Goal: Task Accomplishment & Management: Use online tool/utility

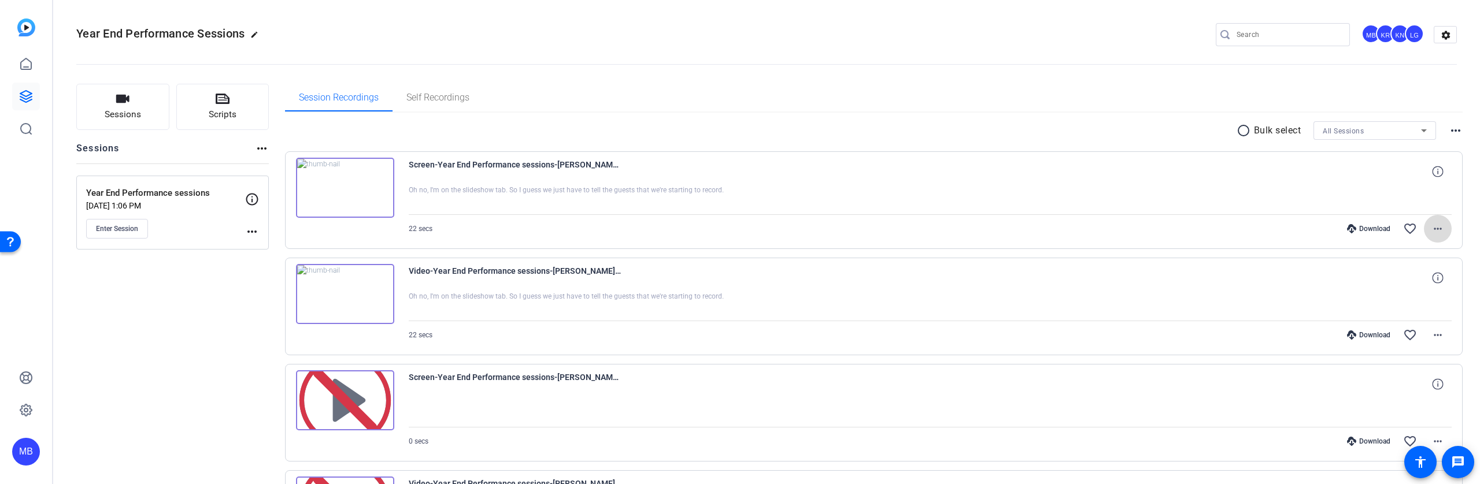
click at [1432, 225] on mat-icon "more_horiz" at bounding box center [1437, 229] width 14 height 14
click at [1403, 357] on span "Archive clip" at bounding box center [1400, 354] width 69 height 14
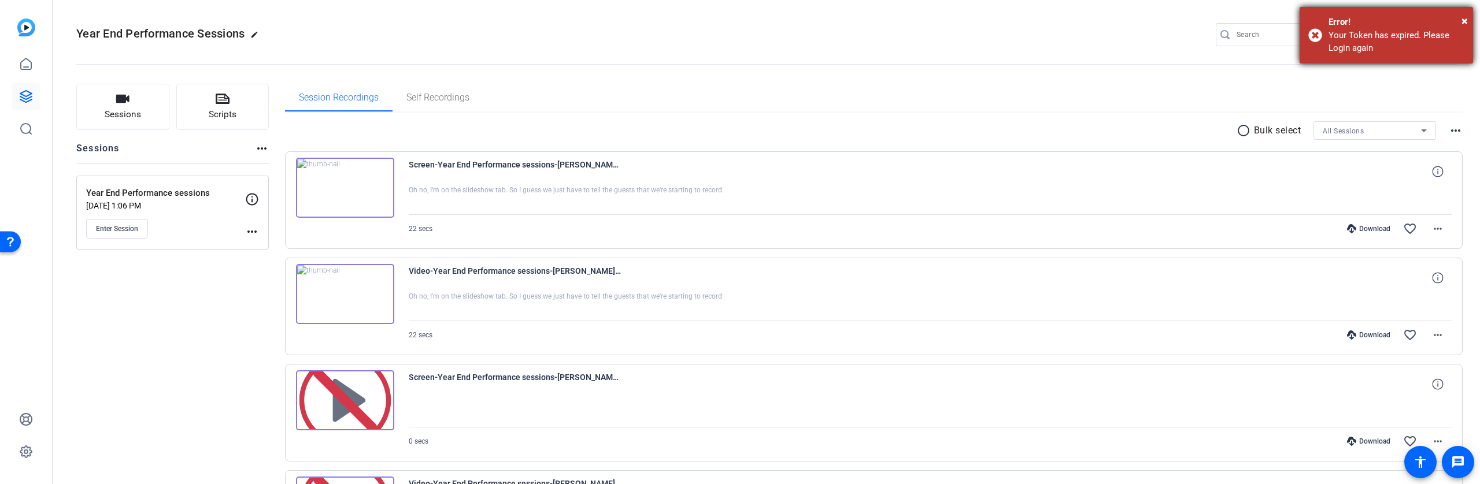
click at [1375, 46] on div "Your Token has expired. Please Login again" at bounding box center [1396, 42] width 136 height 26
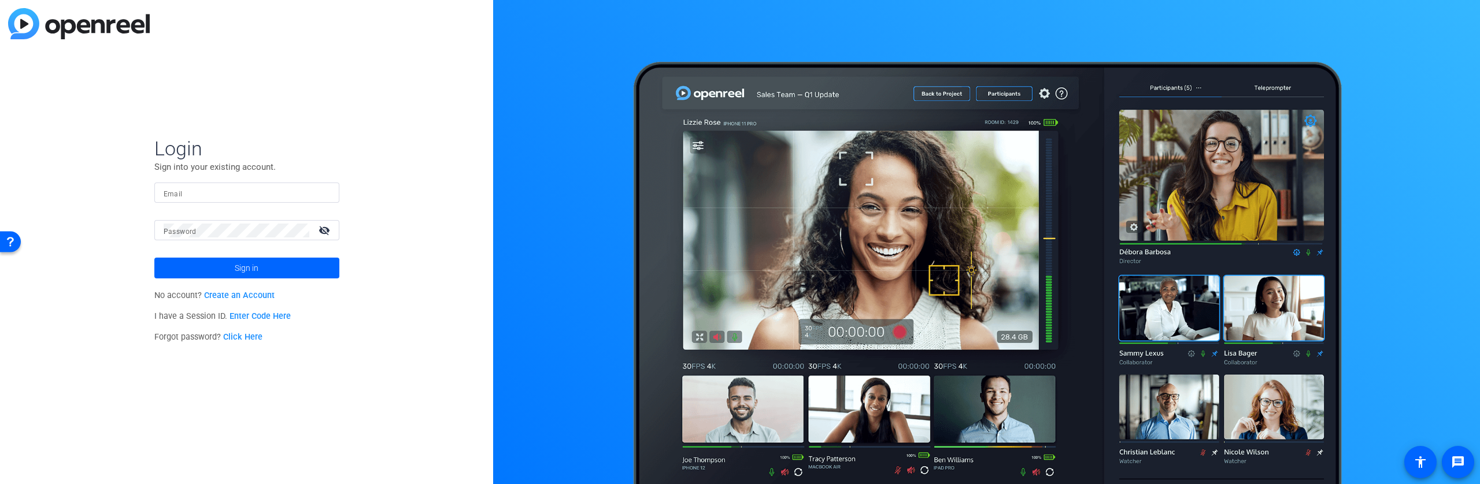
click at [199, 197] on input "Email" at bounding box center [247, 193] width 166 height 14
type input "[PERSON_NAME][EMAIL_ADDRESS][PERSON_NAME][DOMAIN_NAME]"
click at [154, 258] on button "Sign in" at bounding box center [246, 268] width 185 height 21
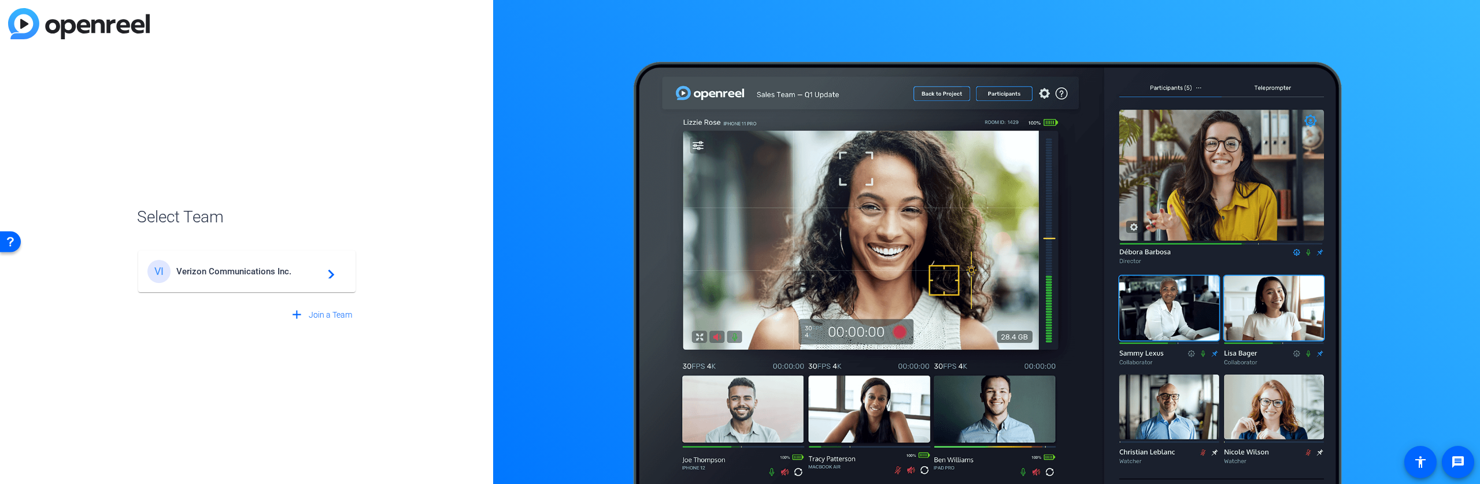
click at [255, 274] on span "Verizon Communications Inc." at bounding box center [248, 271] width 144 height 10
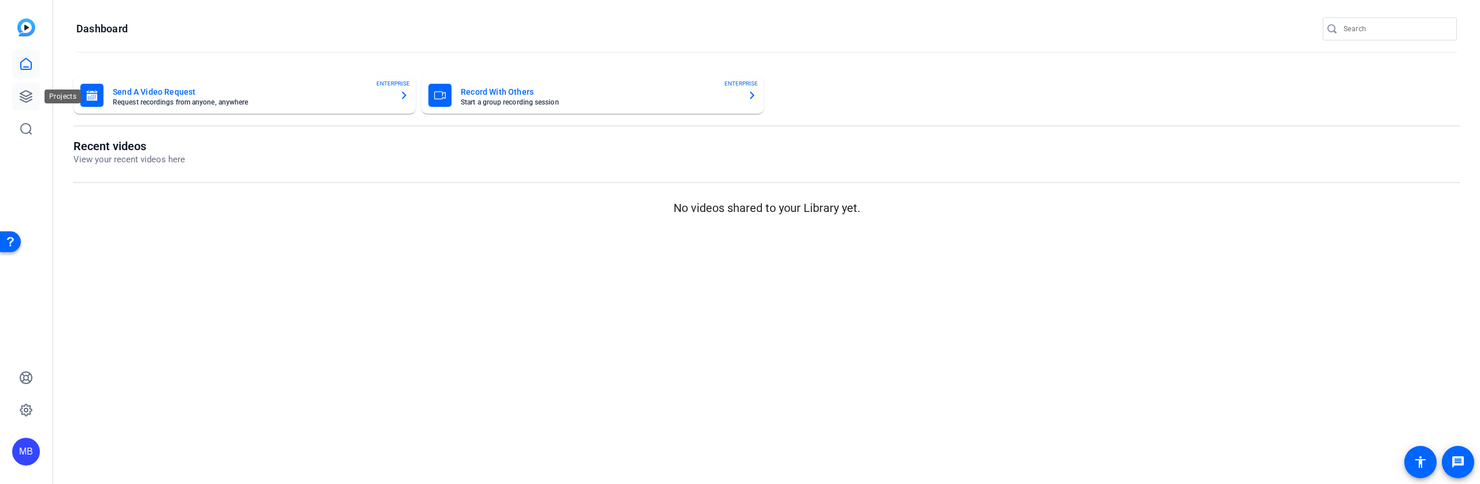
click at [35, 105] on link at bounding box center [26, 97] width 28 height 28
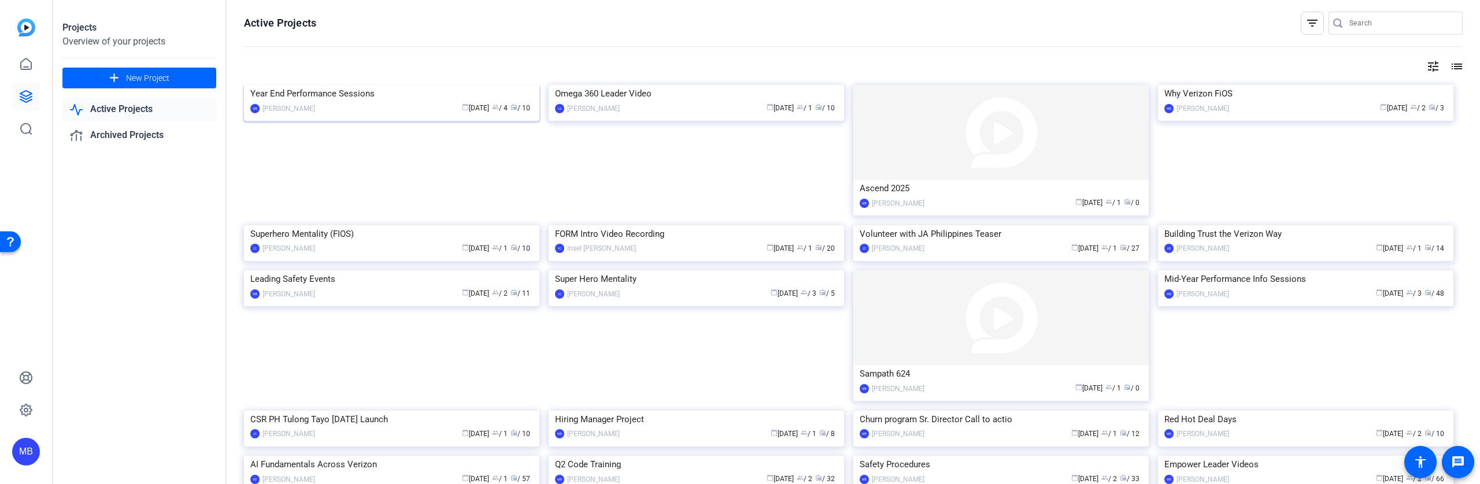
click at [349, 102] on div "Year End Performance Sessions" at bounding box center [391, 93] width 283 height 17
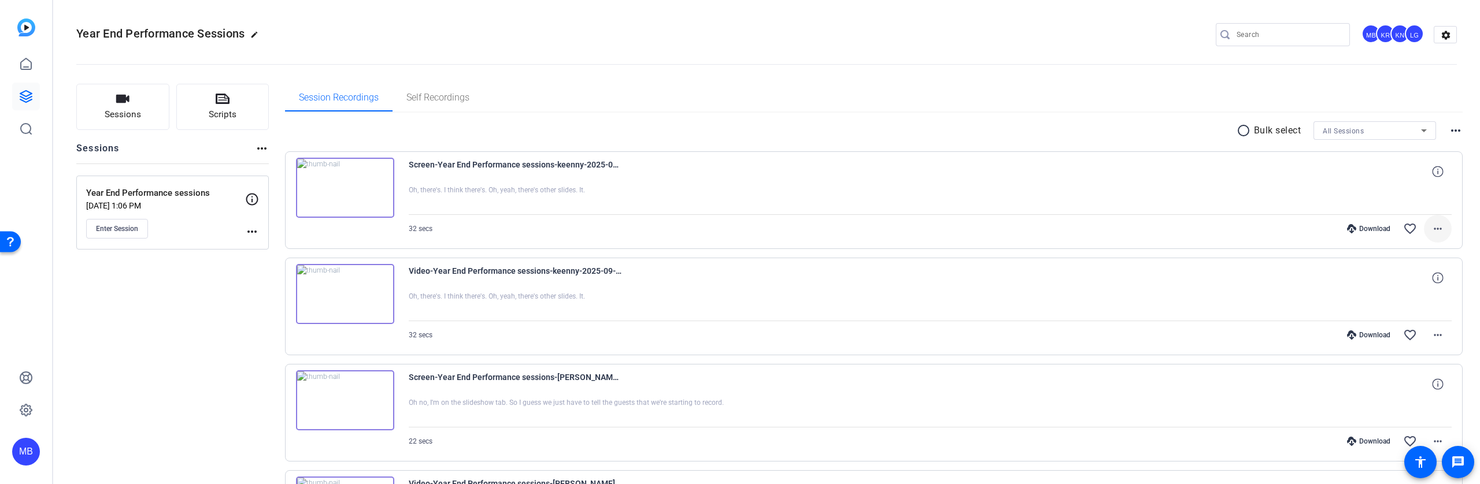
click at [1433, 229] on mat-icon "more_horiz" at bounding box center [1437, 229] width 14 height 14
click at [1397, 353] on span "Archive clip" at bounding box center [1400, 354] width 69 height 14
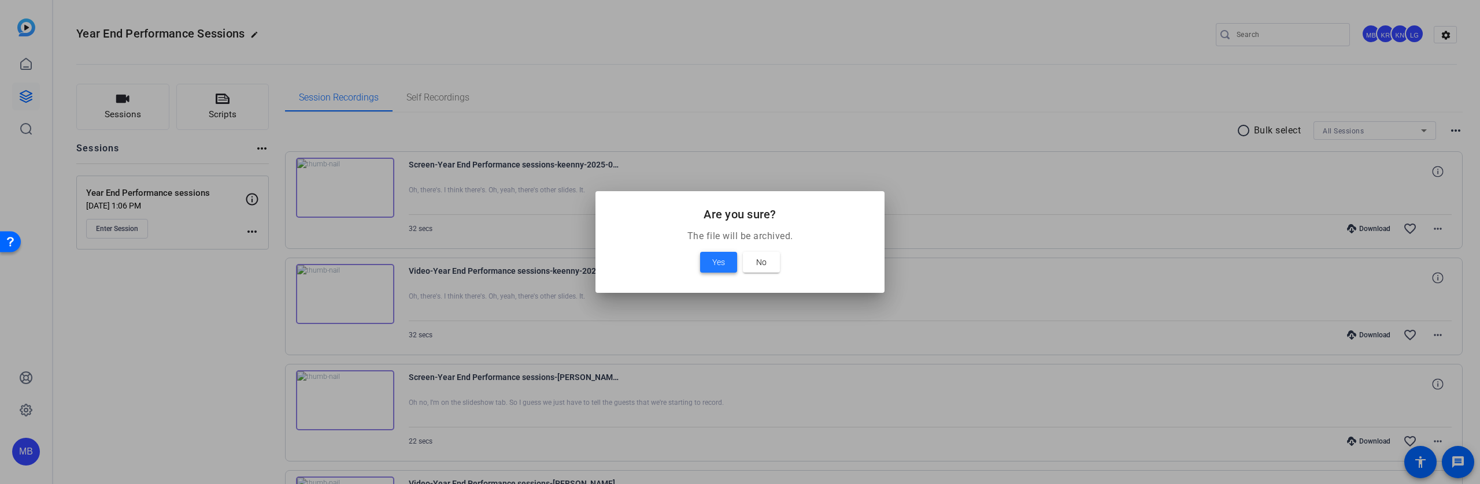
click at [718, 261] on span "Yes" at bounding box center [718, 262] width 13 height 14
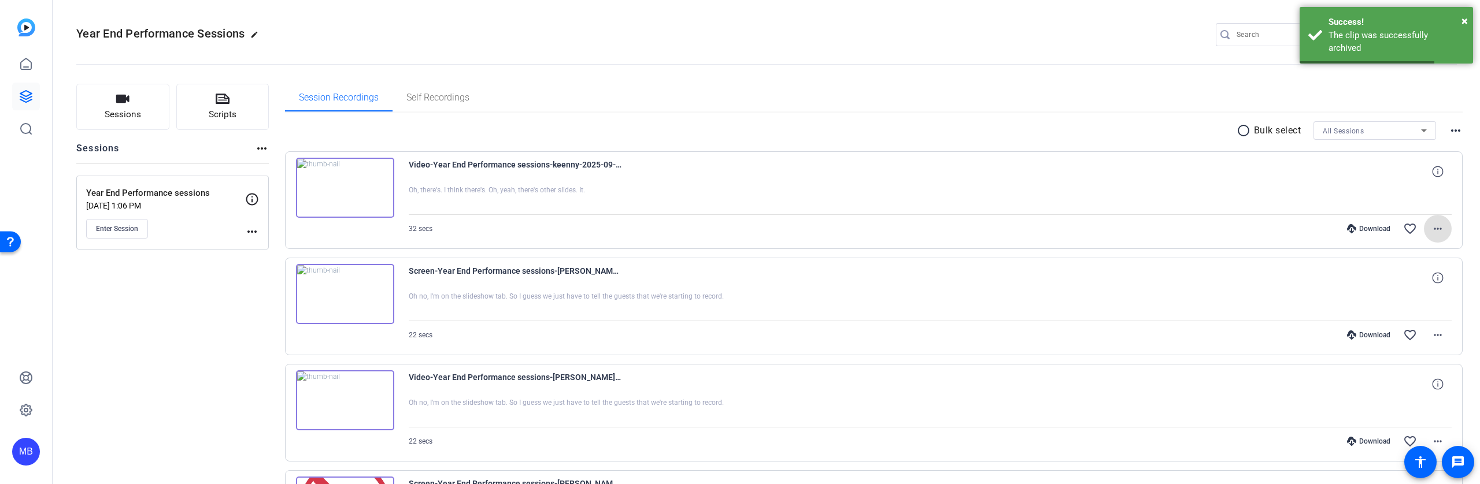
click at [1430, 228] on mat-icon "more_horiz" at bounding box center [1437, 229] width 14 height 14
click at [1379, 356] on span "Archive clip" at bounding box center [1400, 354] width 69 height 14
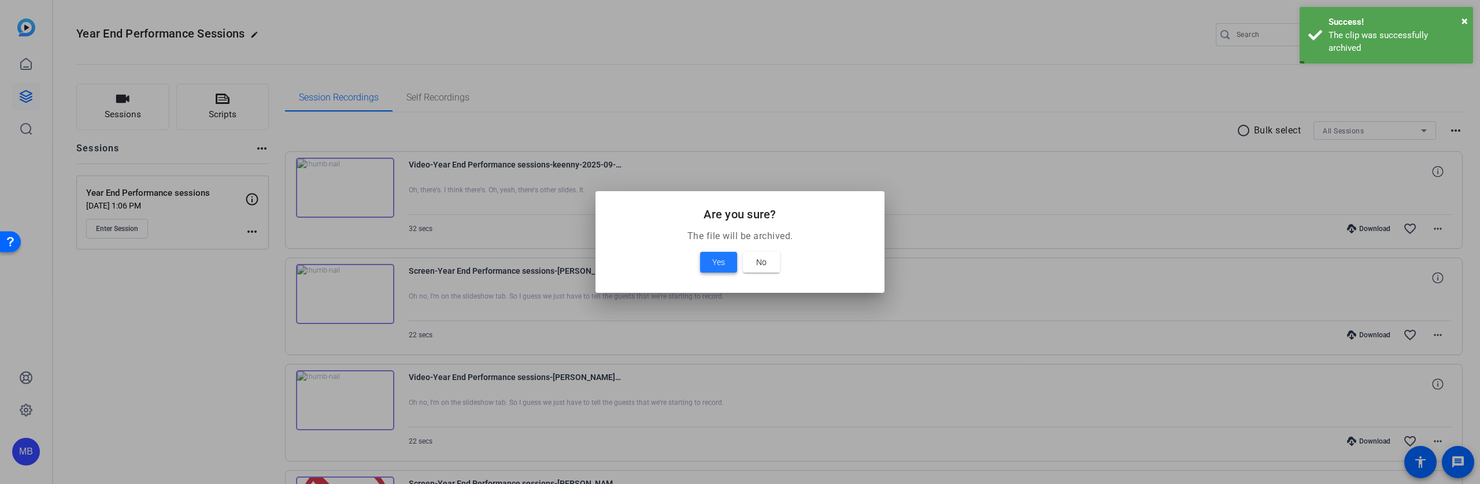
click at [717, 256] on span "Yes" at bounding box center [718, 262] width 13 height 14
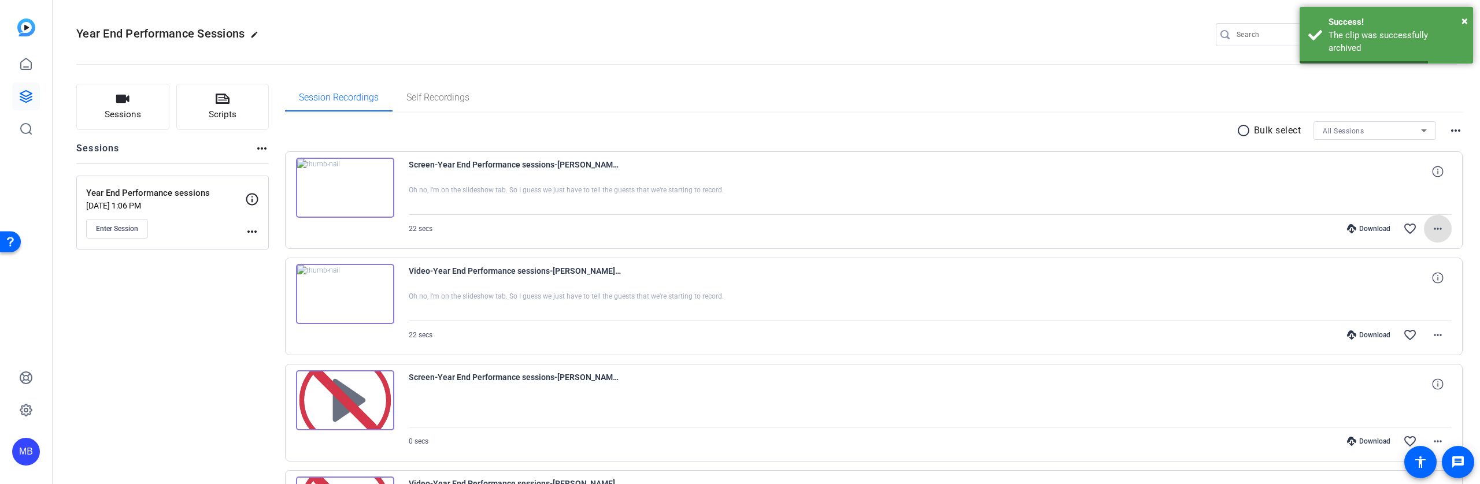
click at [1432, 224] on mat-icon "more_horiz" at bounding box center [1437, 229] width 14 height 14
click at [1377, 353] on span "Archive clip" at bounding box center [1400, 354] width 69 height 14
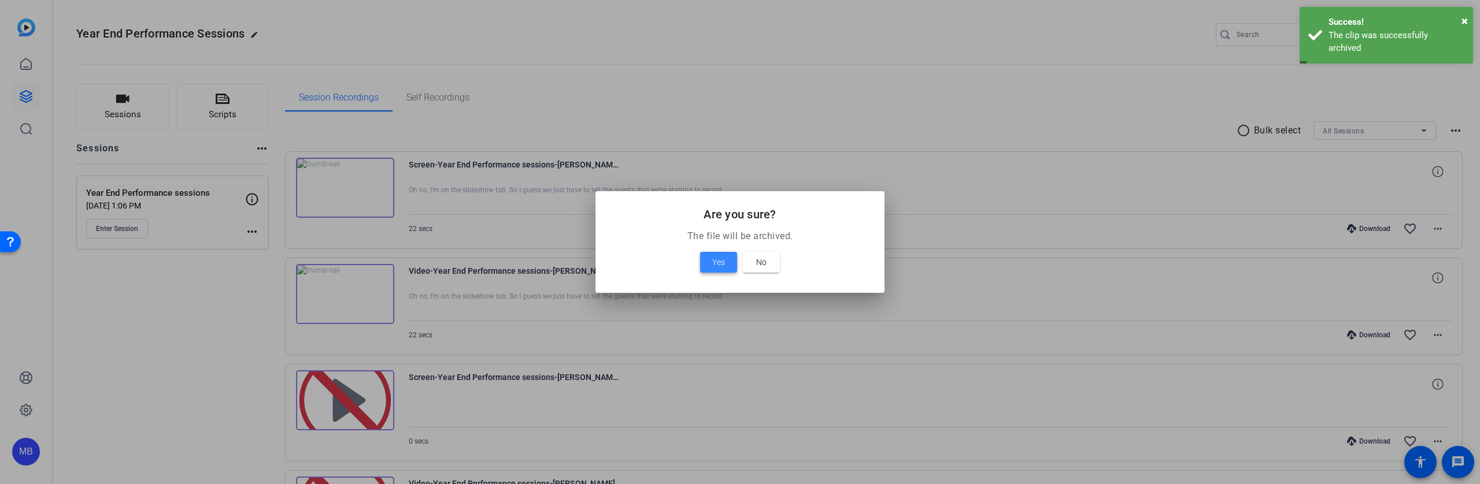
click at [718, 264] on span "Yes" at bounding box center [718, 262] width 13 height 14
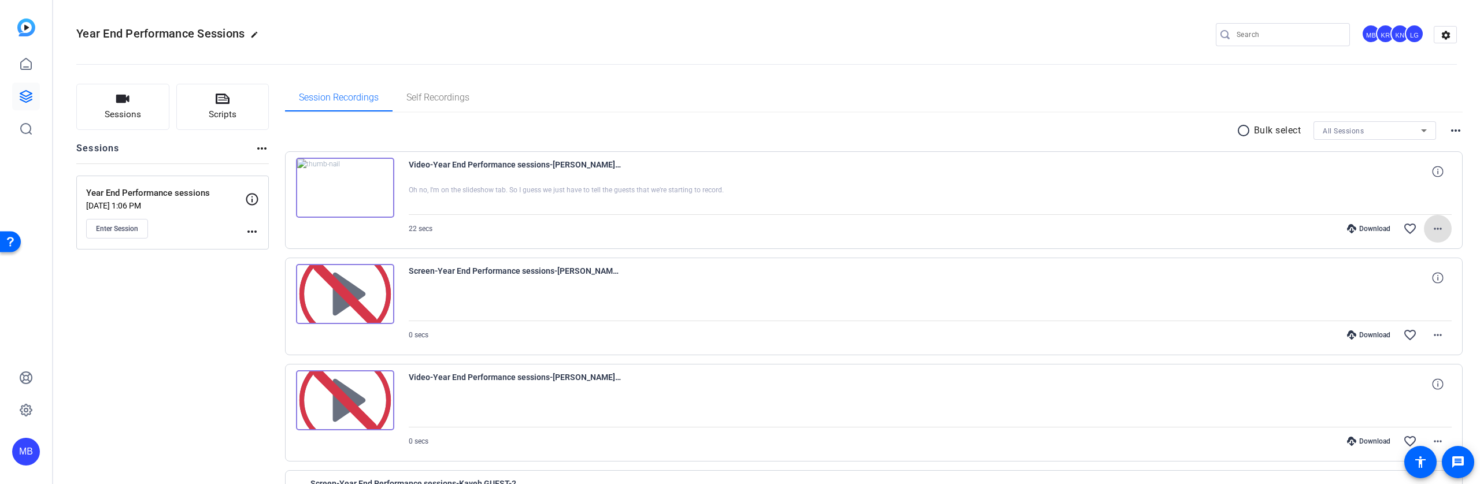
click at [1440, 231] on span at bounding box center [1437, 229] width 28 height 28
click at [1401, 352] on span "Archive clip" at bounding box center [1400, 354] width 69 height 14
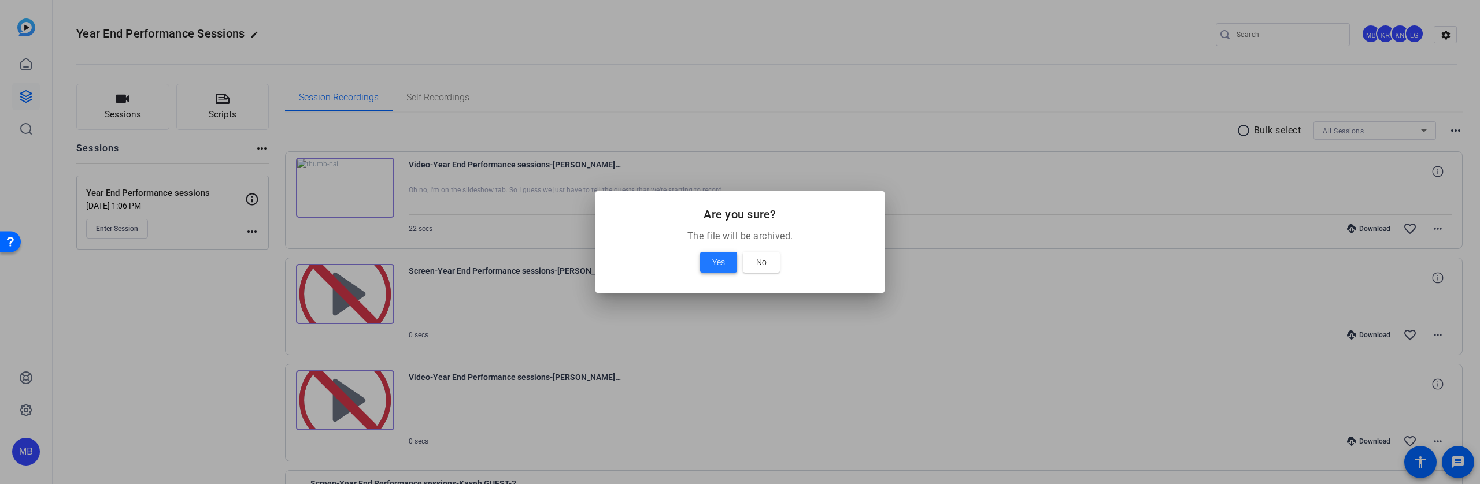
click at [710, 265] on span at bounding box center [718, 263] width 37 height 28
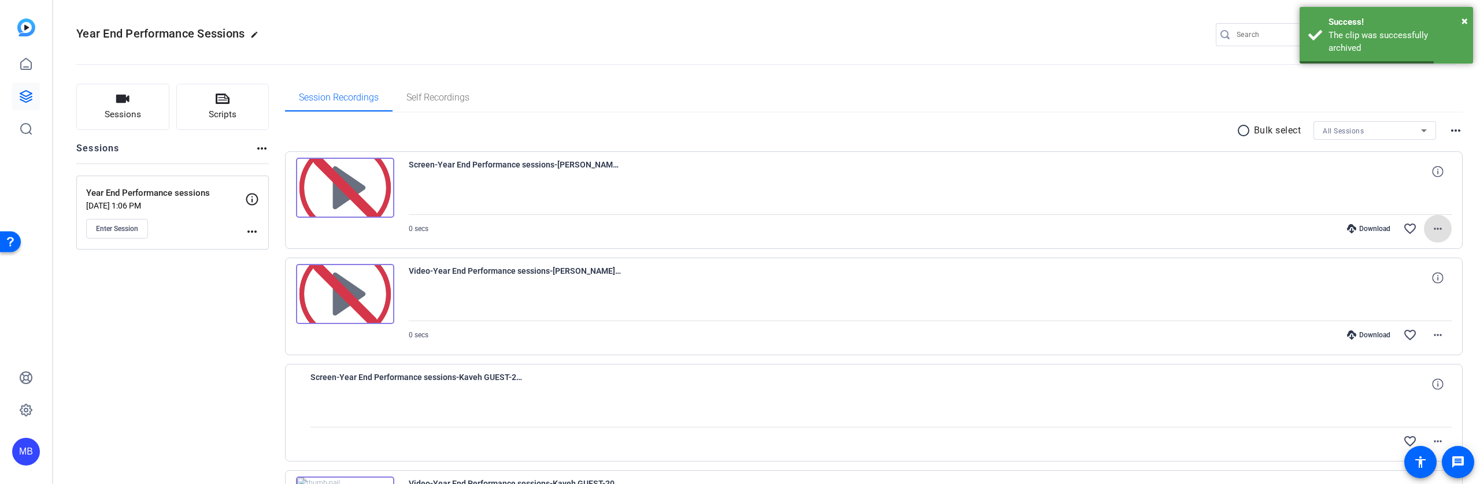
click at [1432, 231] on mat-icon "more_horiz" at bounding box center [1437, 229] width 14 height 14
click at [1384, 333] on span "Archive clip" at bounding box center [1394, 335] width 81 height 14
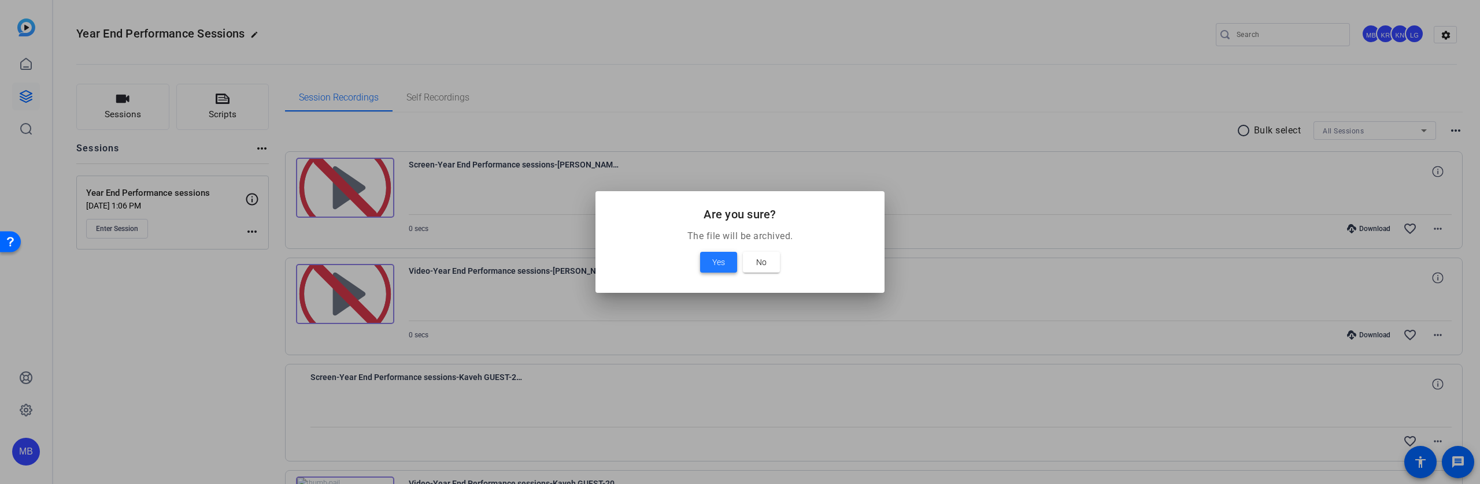
click at [716, 262] on span "Yes" at bounding box center [718, 262] width 13 height 14
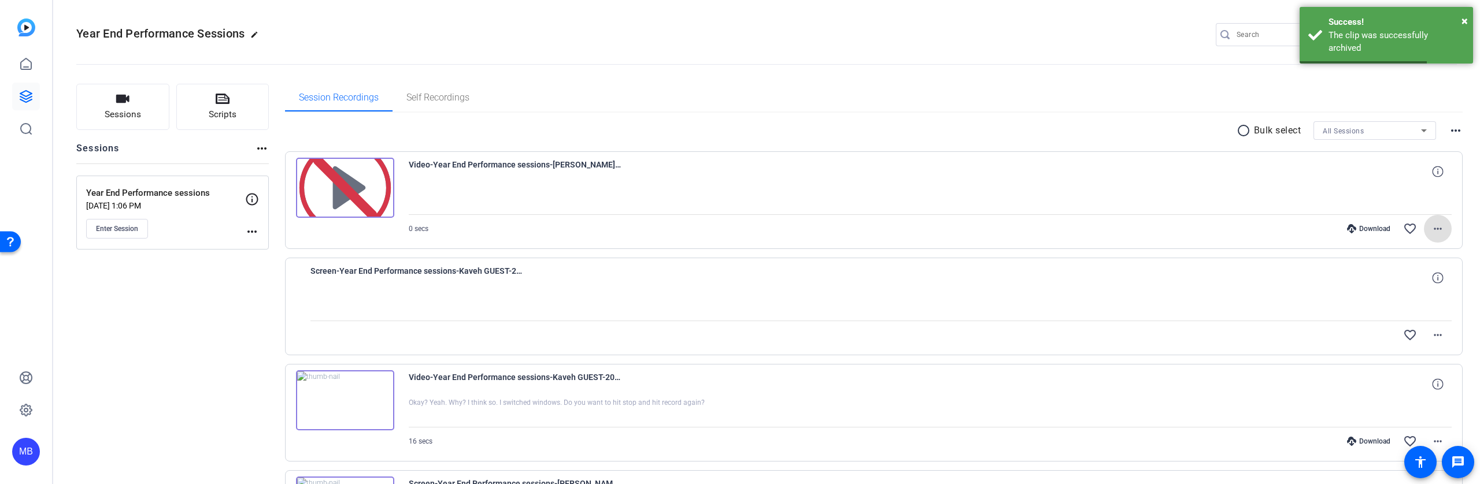
click at [1430, 228] on mat-icon "more_horiz" at bounding box center [1437, 229] width 14 height 14
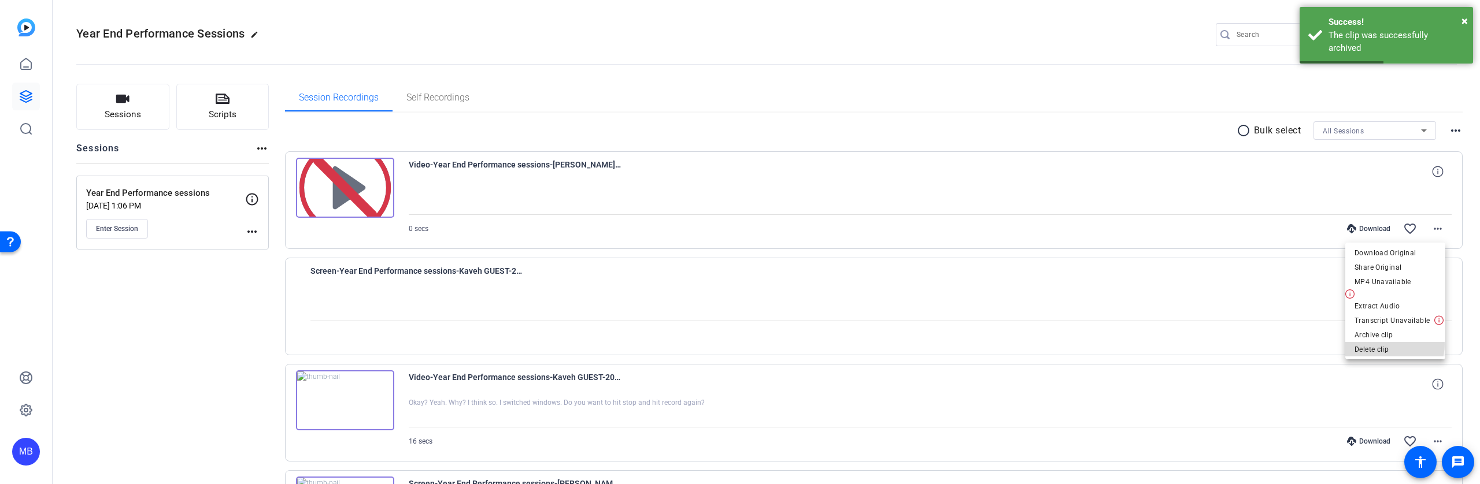
click at [1392, 344] on span "Delete clip" at bounding box center [1394, 350] width 81 height 14
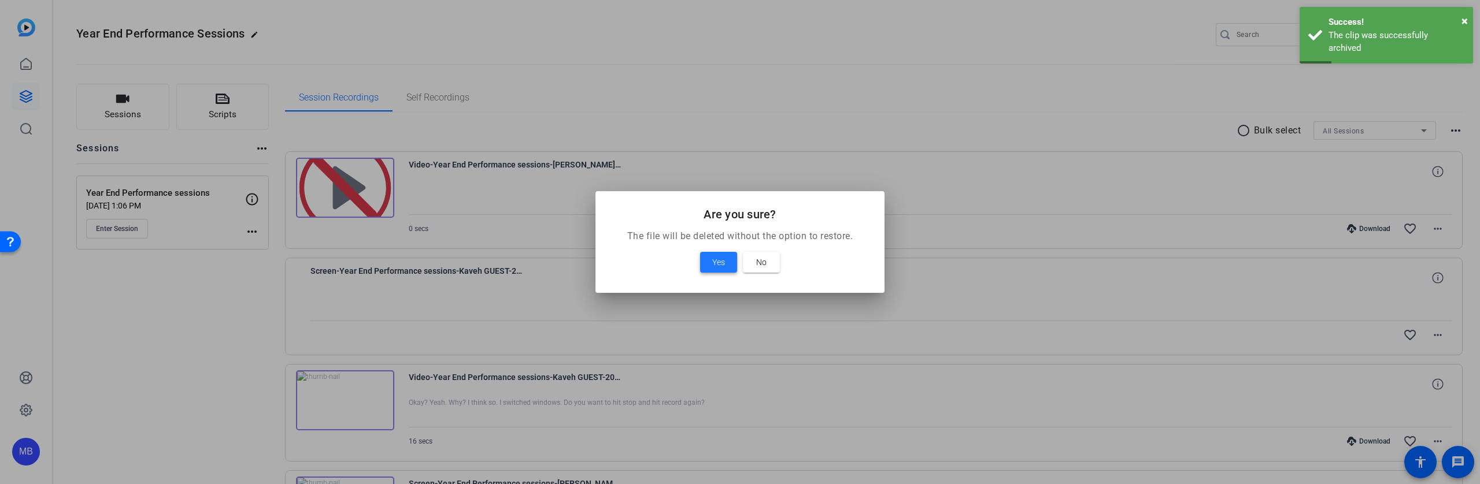
click at [712, 262] on span "Yes" at bounding box center [718, 262] width 13 height 14
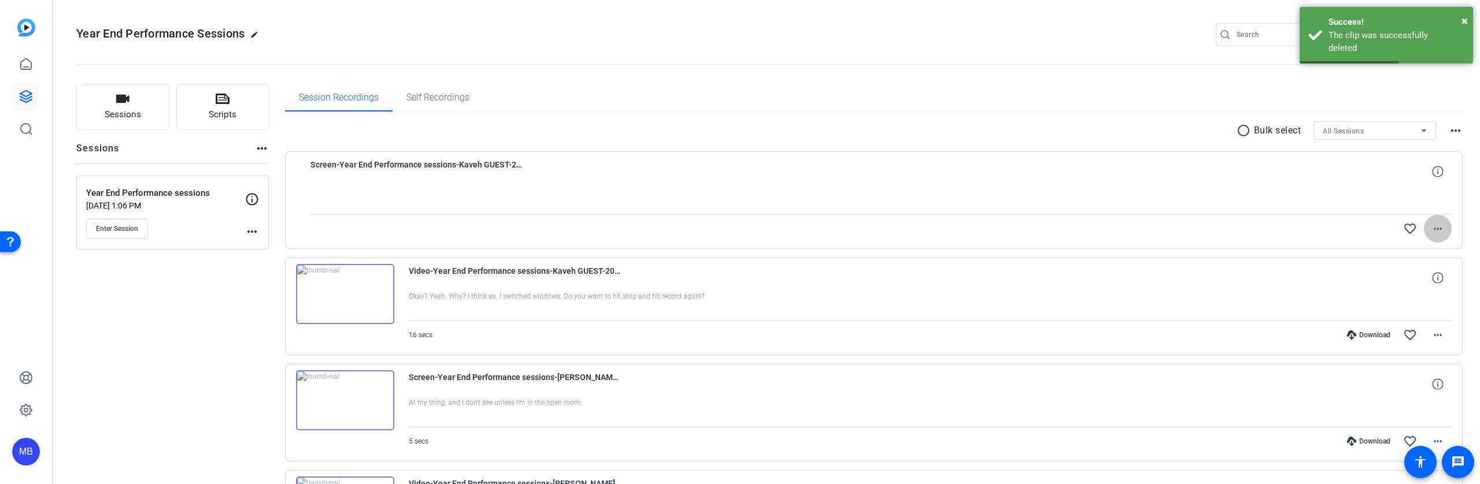
click at [1430, 224] on mat-icon "more_horiz" at bounding box center [1437, 229] width 14 height 14
click at [1416, 262] on span "Delete clip" at bounding box center [1412, 268] width 46 height 14
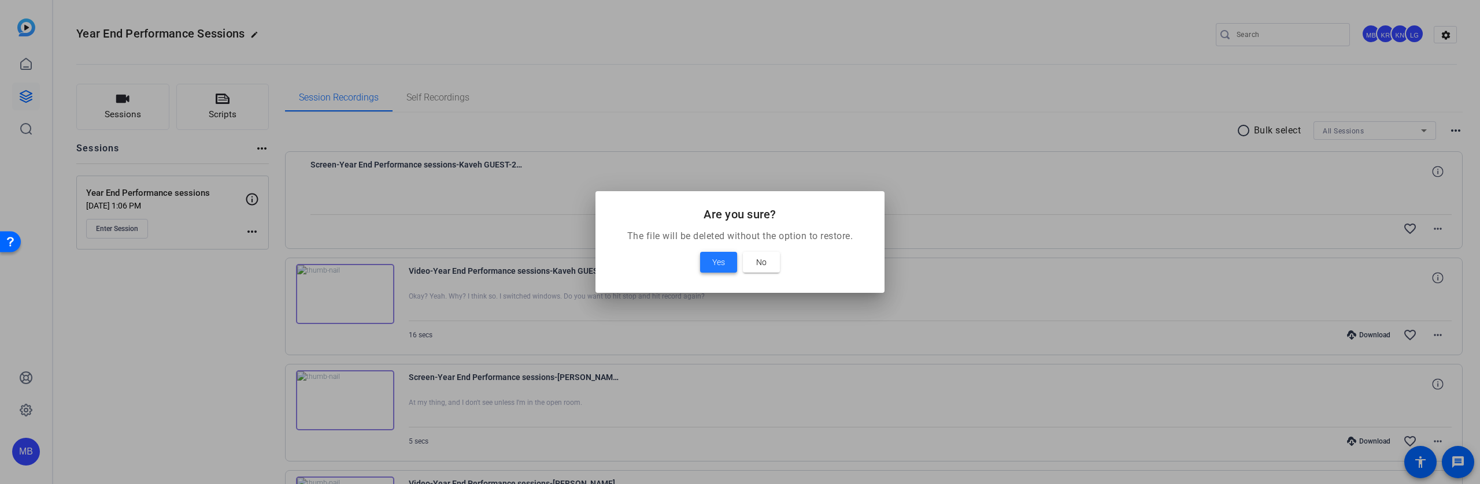
click at [706, 259] on span at bounding box center [718, 263] width 37 height 28
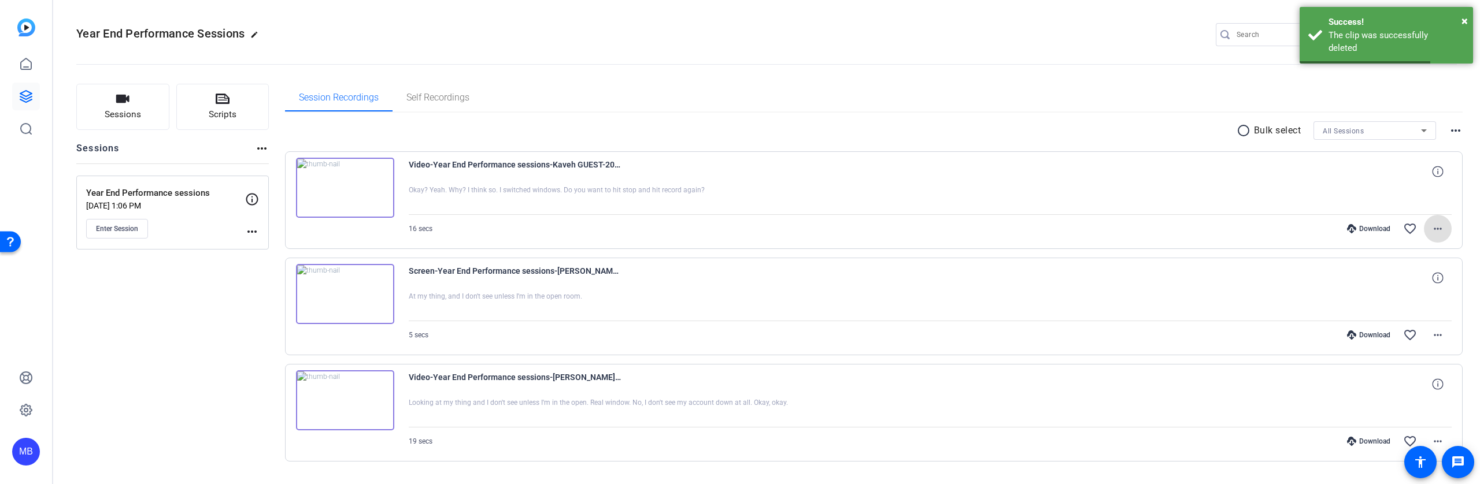
click at [1430, 222] on mat-icon "more_horiz" at bounding box center [1437, 229] width 14 height 14
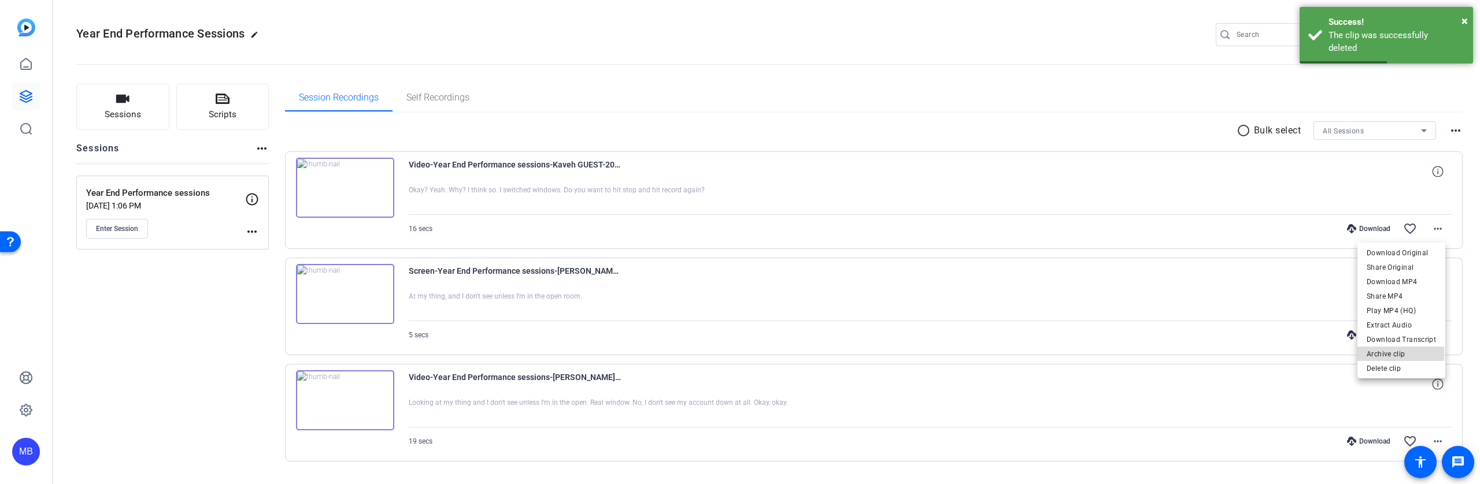
click at [1381, 353] on span "Archive clip" at bounding box center [1400, 354] width 69 height 14
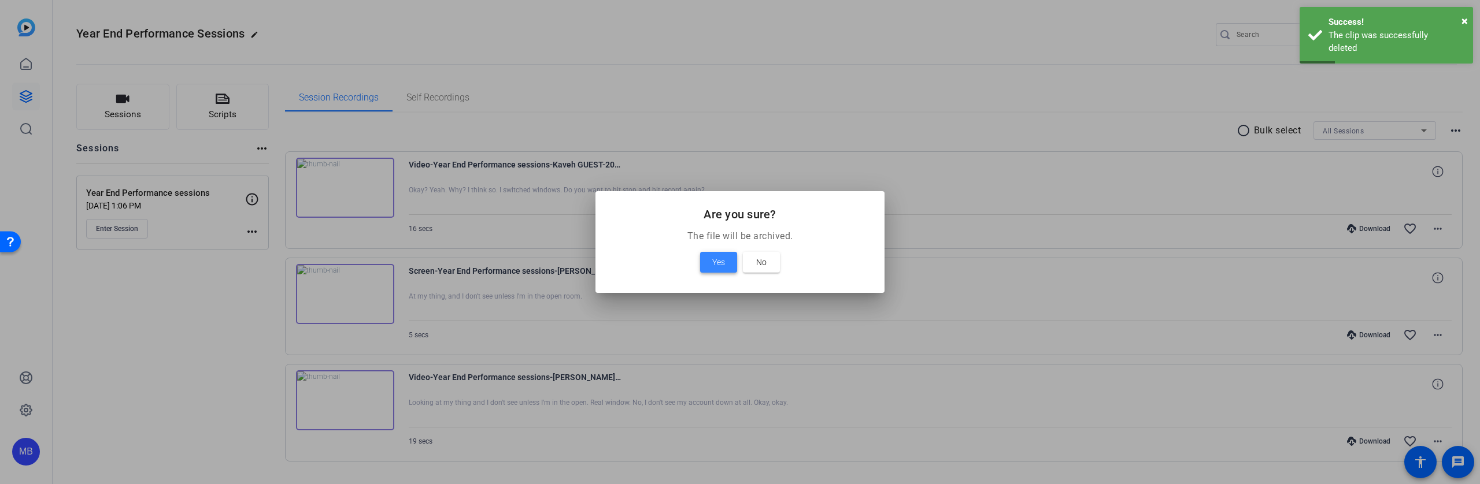
click at [717, 261] on span "Yes" at bounding box center [718, 262] width 13 height 14
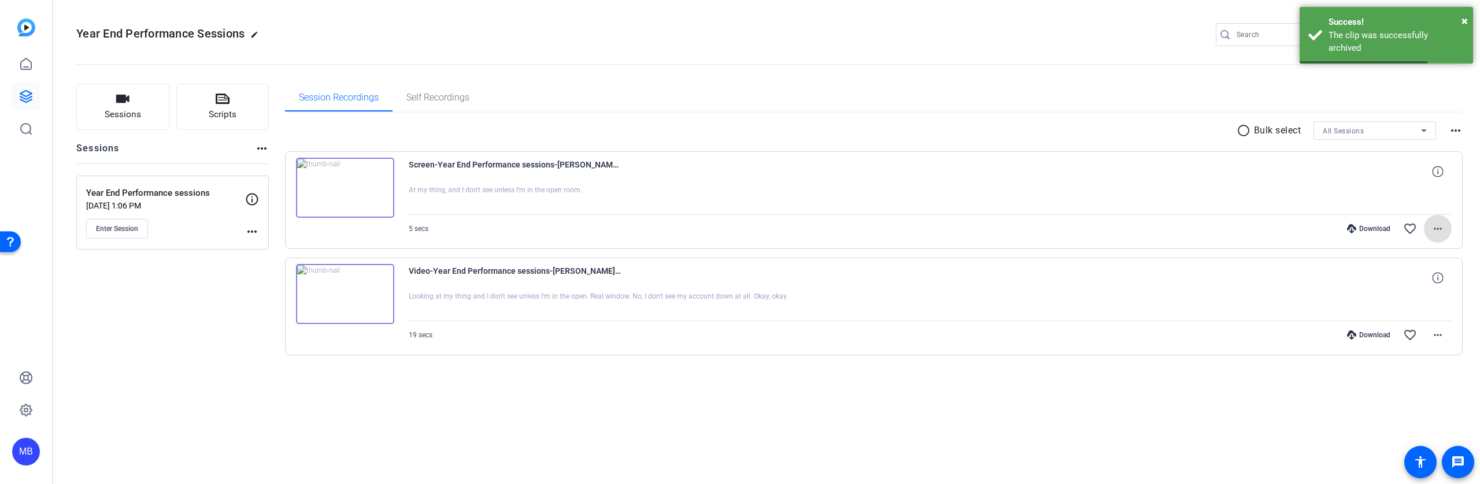
click at [1436, 232] on mat-icon "more_horiz" at bounding box center [1437, 229] width 14 height 14
click at [1395, 350] on span "Archive clip" at bounding box center [1407, 354] width 69 height 14
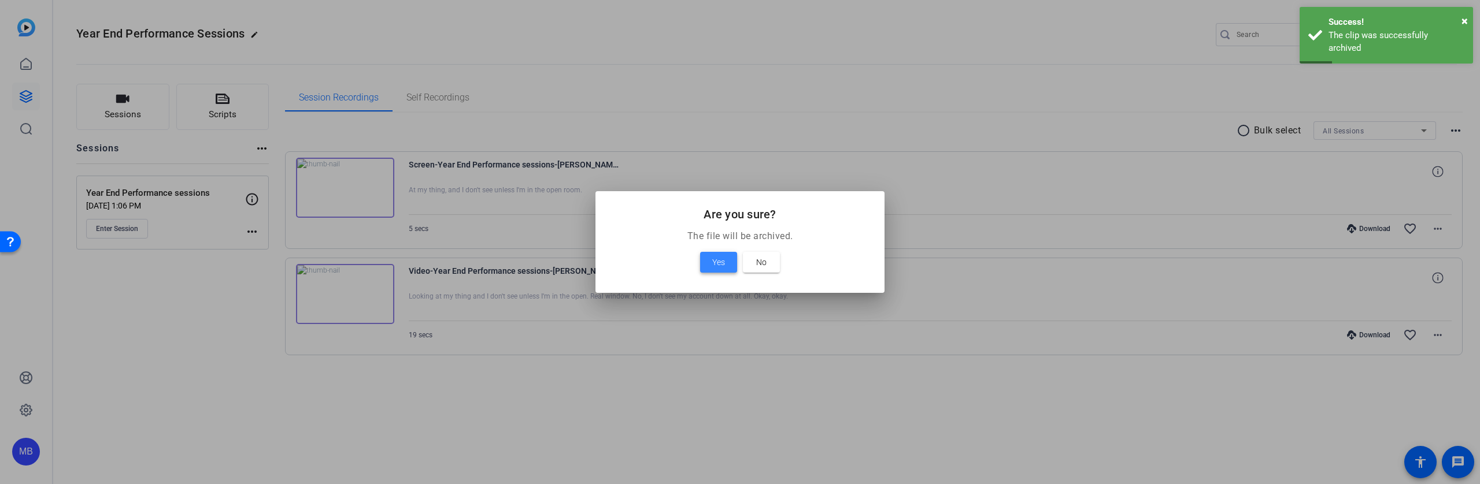
click at [731, 259] on span at bounding box center [718, 263] width 37 height 28
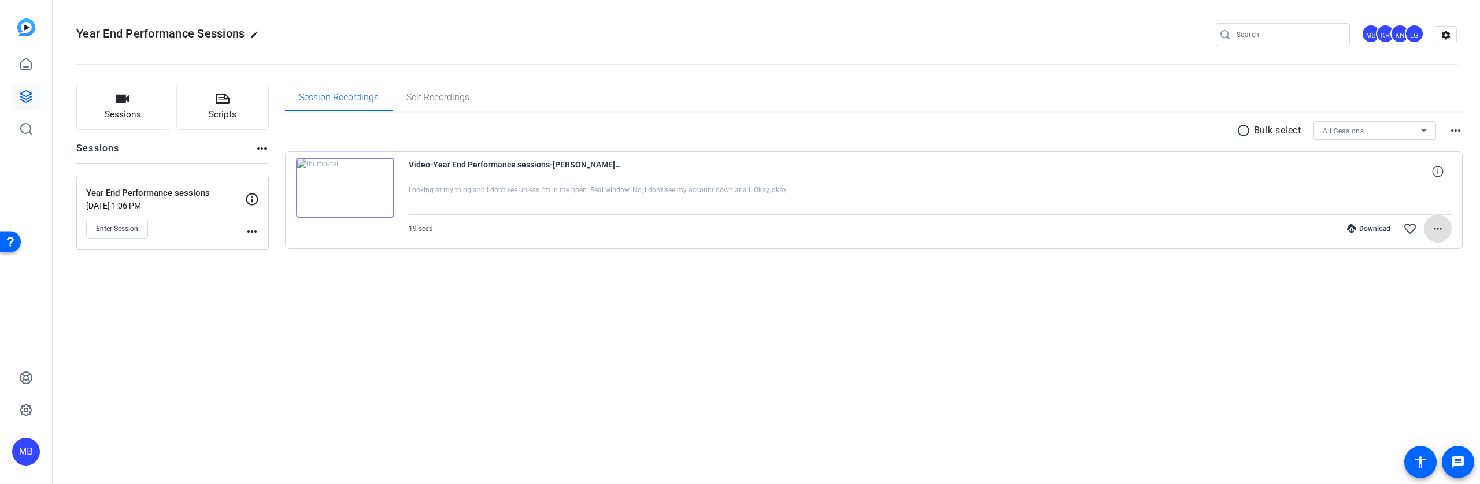
click at [1447, 231] on span at bounding box center [1437, 229] width 28 height 28
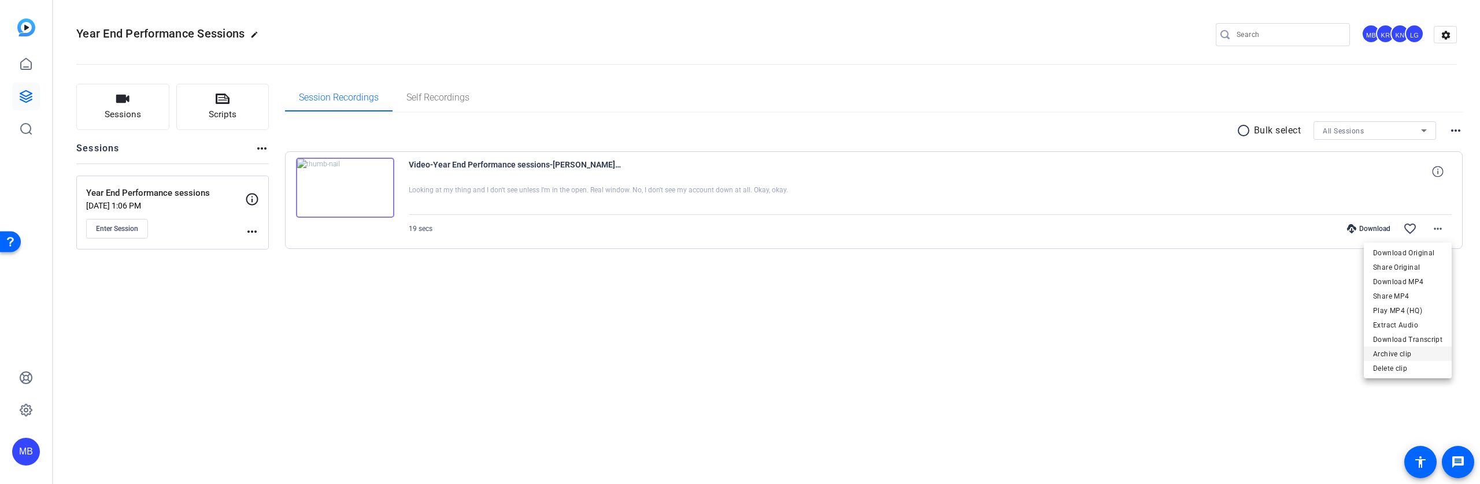
click at [1379, 354] on span "Archive clip" at bounding box center [1407, 354] width 69 height 14
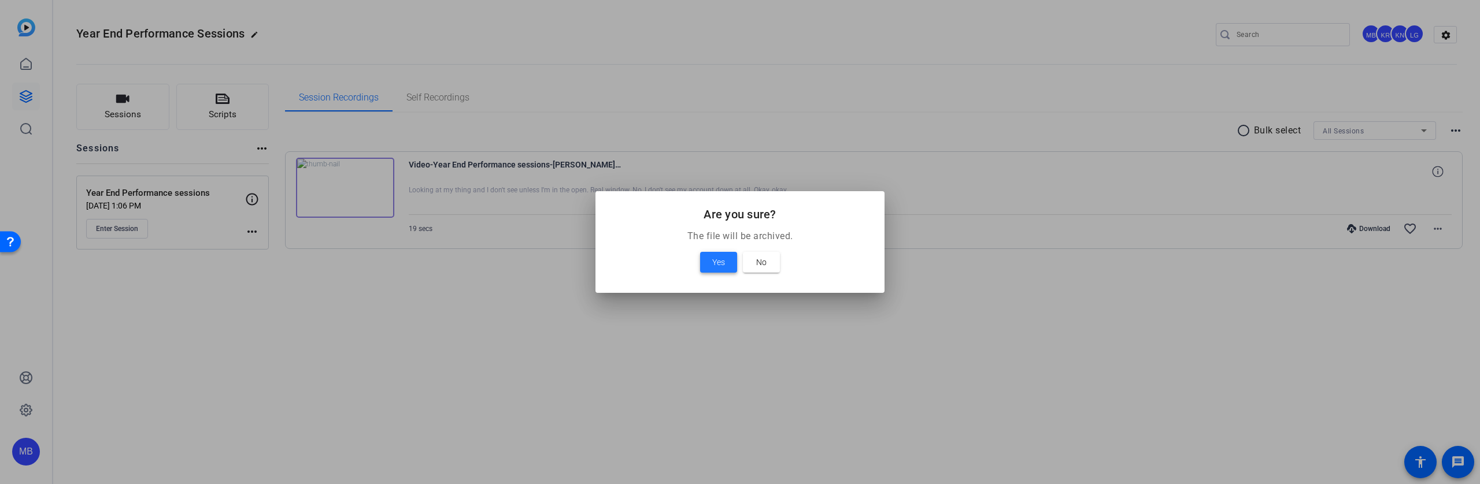
click at [725, 261] on span at bounding box center [718, 263] width 37 height 28
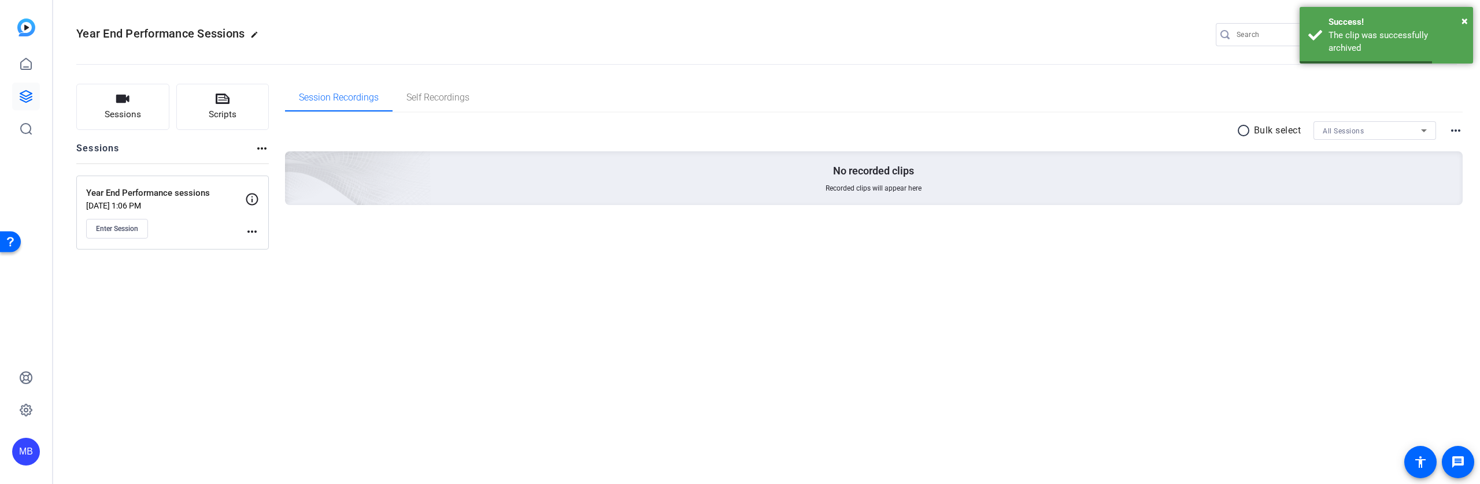
click at [577, 311] on div "Year End Performance Sessions edit MB KR KN LG settings Sessions Scripts Sessio…" at bounding box center [766, 242] width 1426 height 484
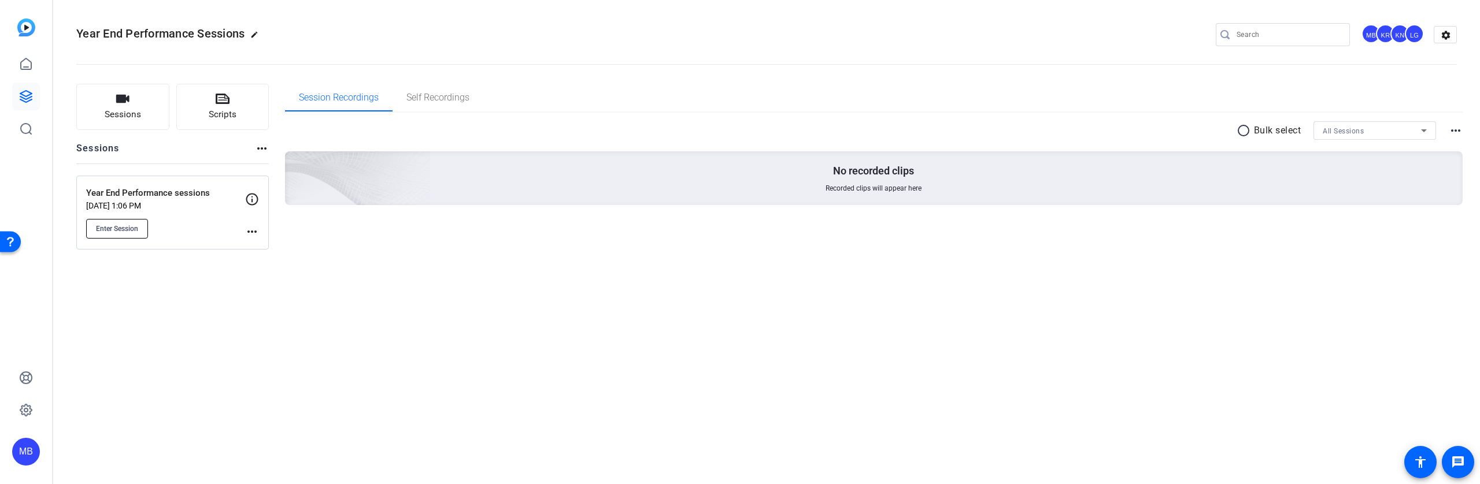
click at [147, 229] on button "Enter Session" at bounding box center [117, 229] width 62 height 20
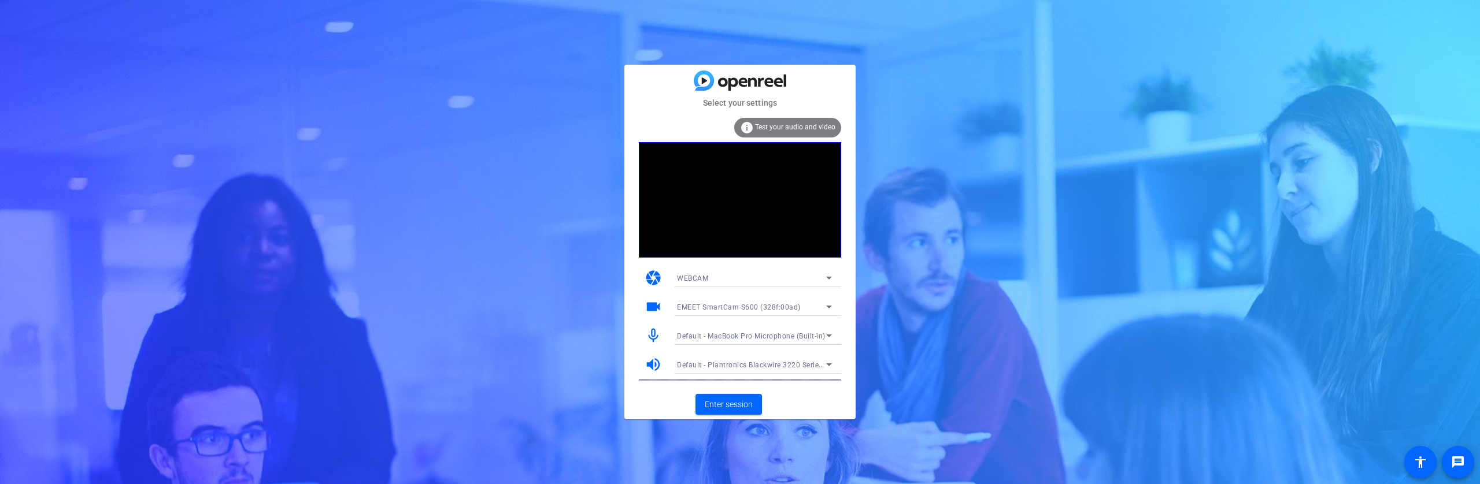
click at [787, 338] on span "Default - MacBook Pro Microphone (Built-in)" at bounding box center [751, 336] width 149 height 8
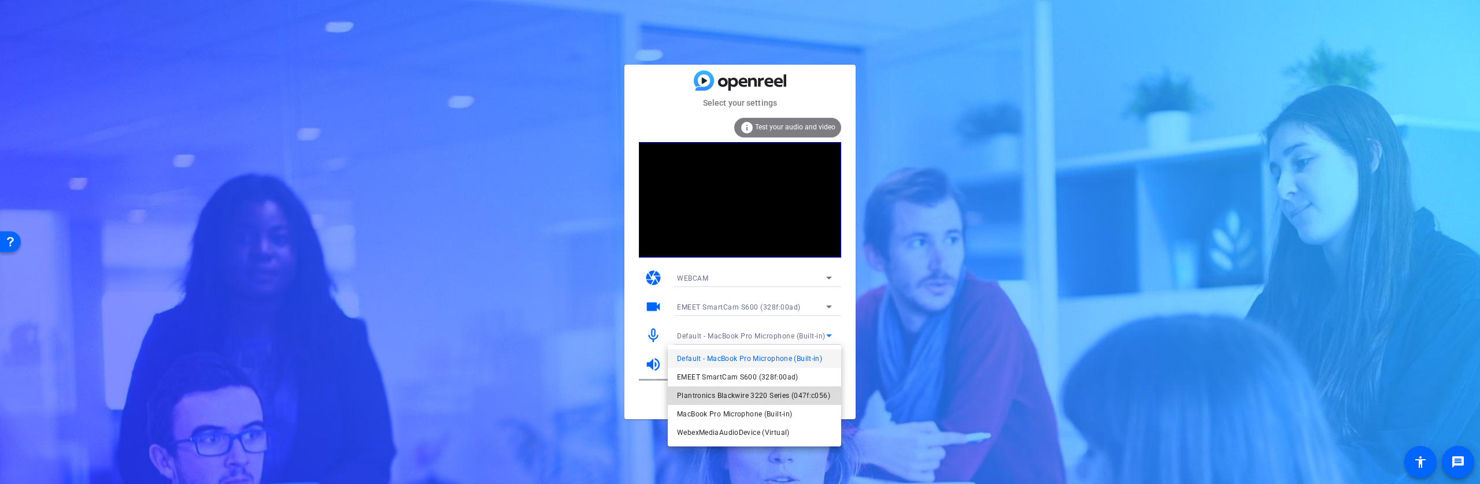
click at [754, 396] on span "Plantronics Blackwire 3220 Series (047f:c056)" at bounding box center [753, 396] width 153 height 14
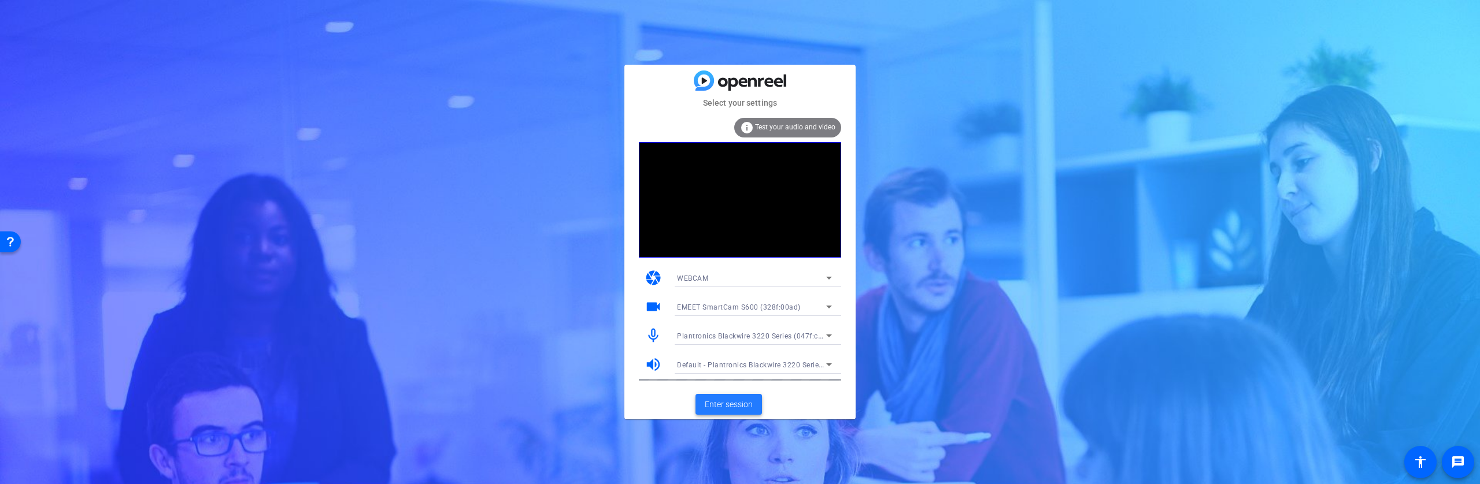
click at [723, 404] on span "Enter session" at bounding box center [729, 405] width 48 height 12
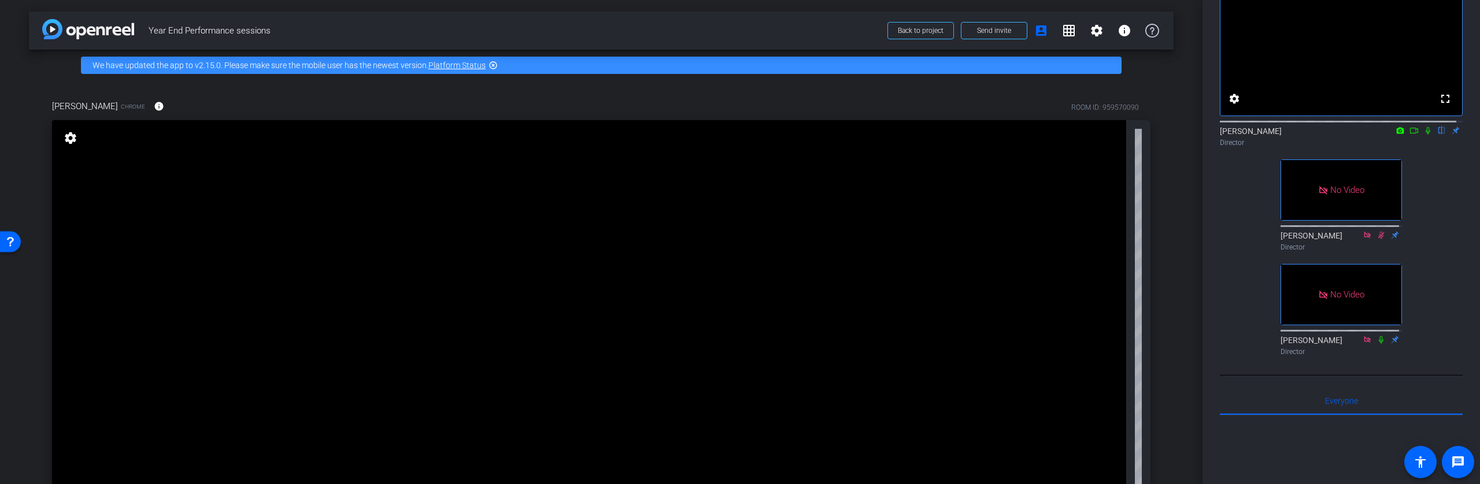
scroll to position [68, 0]
click at [1396, 131] on icon at bounding box center [1400, 128] width 8 height 6
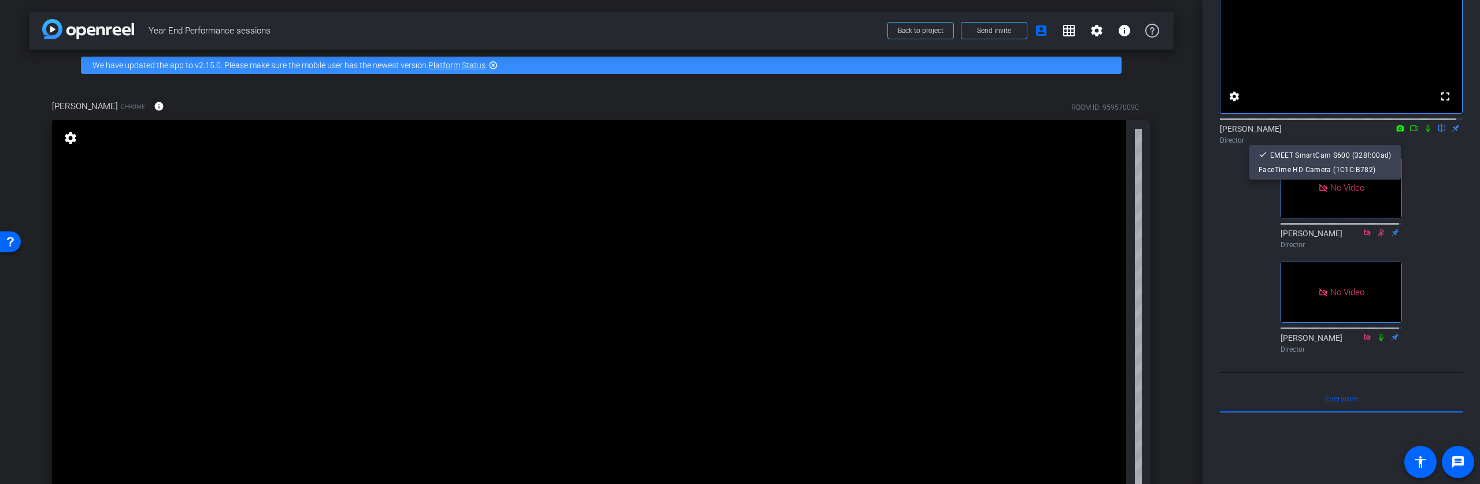
click at [1406, 140] on div at bounding box center [740, 242] width 1480 height 484
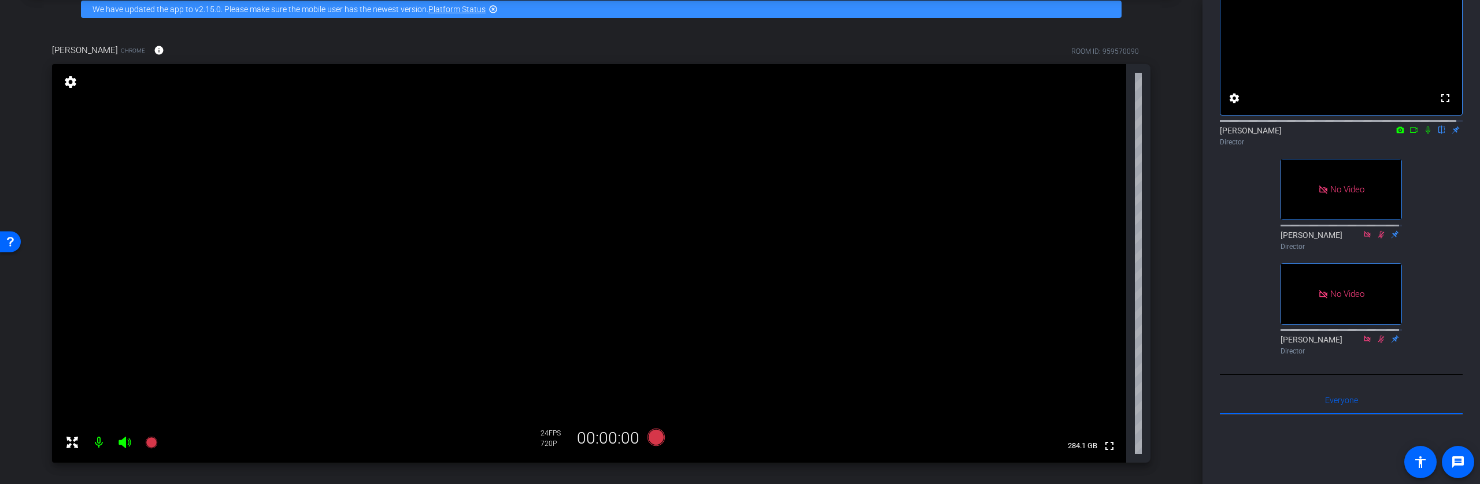
scroll to position [68, 0]
